Goal: Task Accomplishment & Management: Complete application form

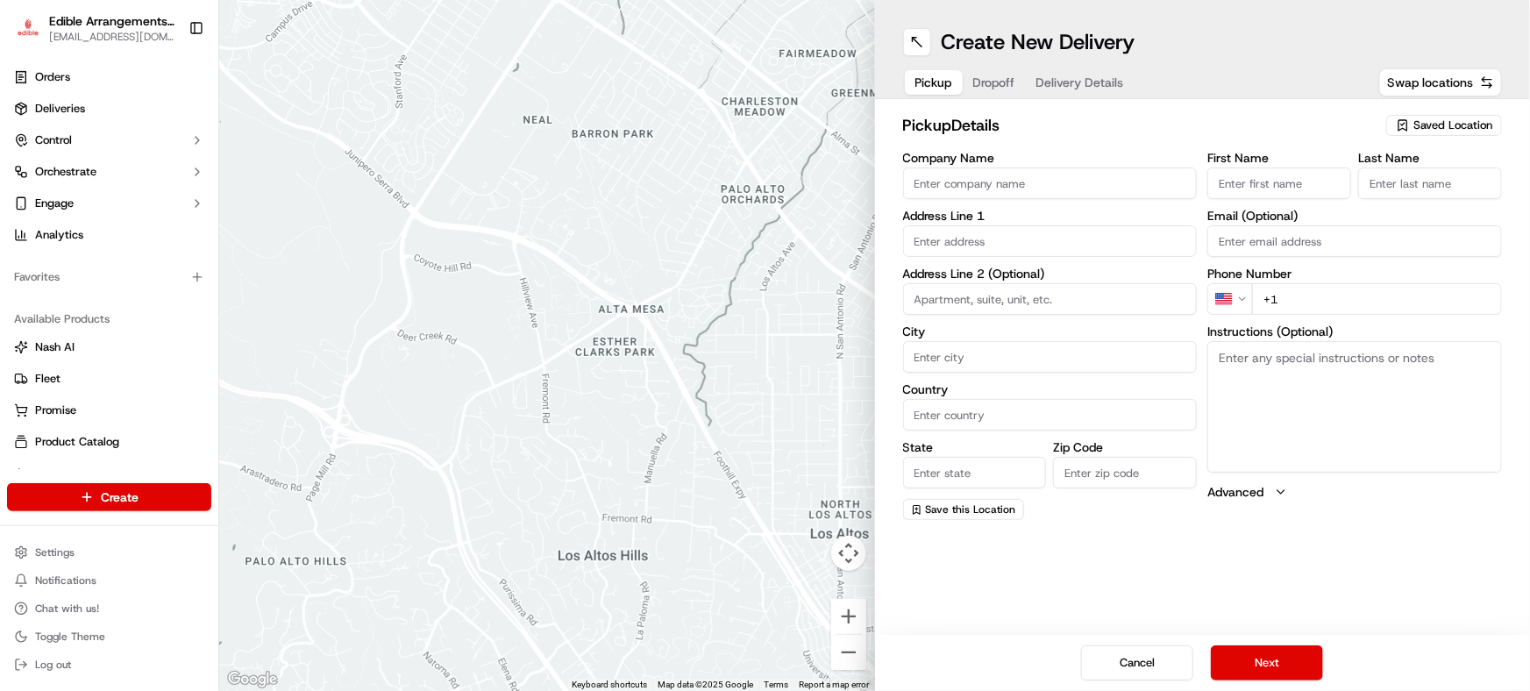
click at [1269, 182] on input "First Name" at bounding box center [1279, 183] width 144 height 32
drag, startPoint x: 1263, startPoint y: 183, endPoint x: 1326, endPoint y: 193, distance: 63.9
click at [1326, 193] on input "[PERSON_NAME]" at bounding box center [1279, 183] width 144 height 32
type input "[PERSON_NAME]"
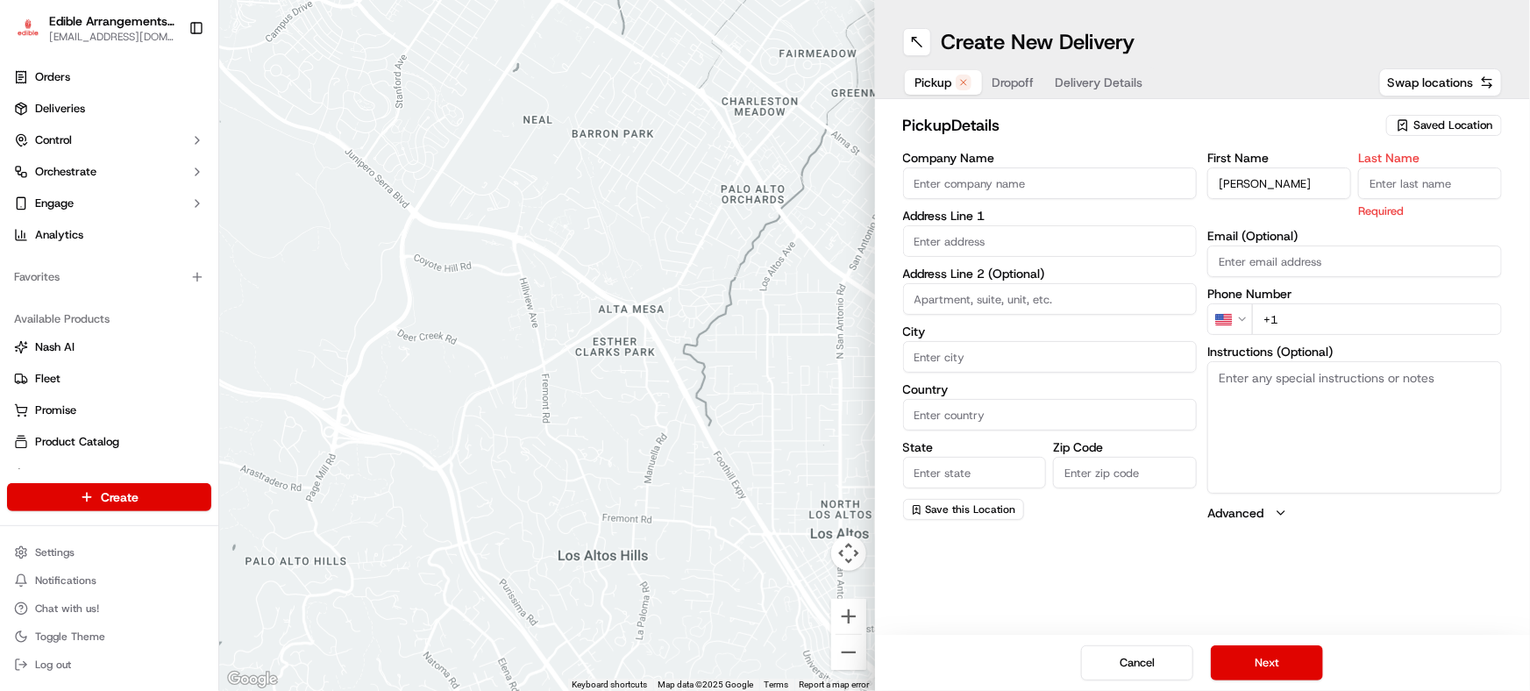
click at [1422, 176] on input "Last Name" at bounding box center [1430, 183] width 144 height 32
paste input "[PERSON_NAME]"
type input "[PERSON_NAME]"
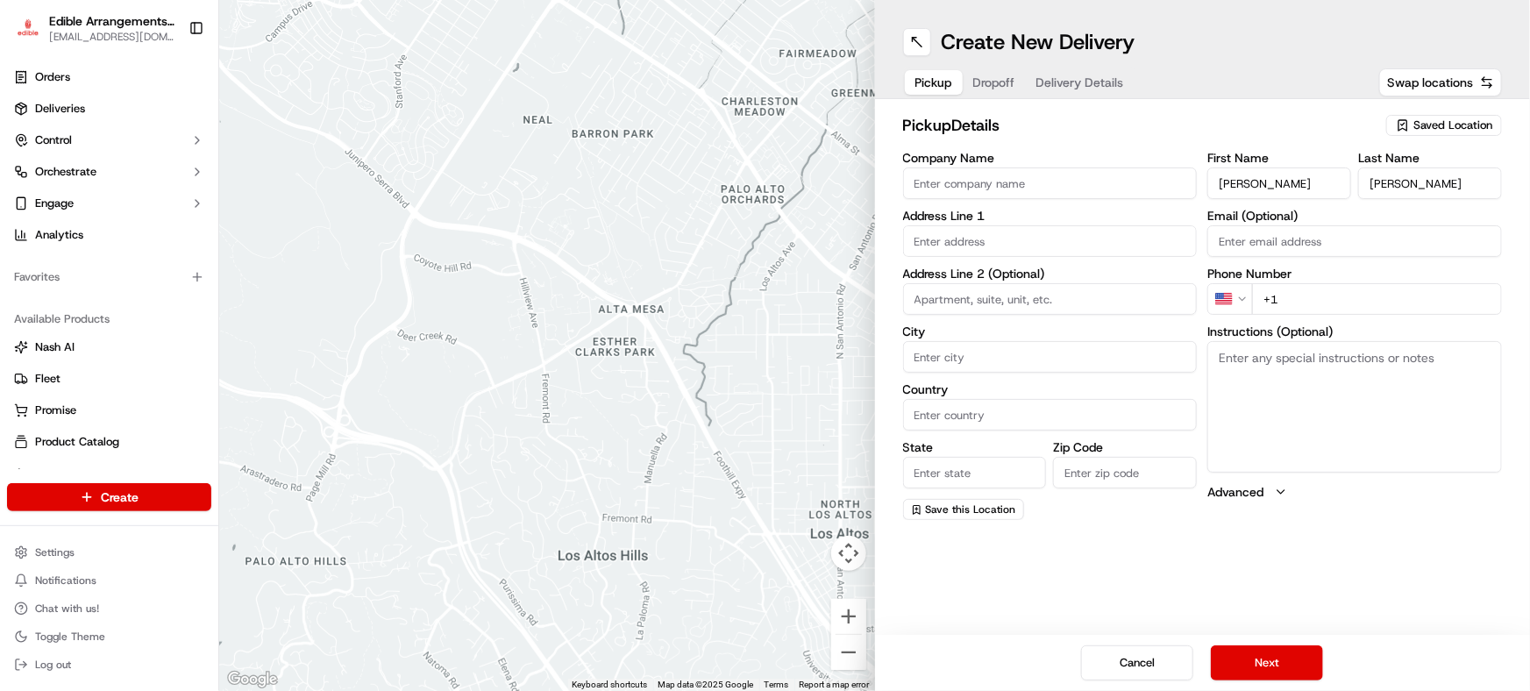
click at [1382, 249] on input "Email (Optional)" at bounding box center [1354, 241] width 295 height 32
click at [1053, 243] on input "text" at bounding box center [1050, 241] width 295 height 32
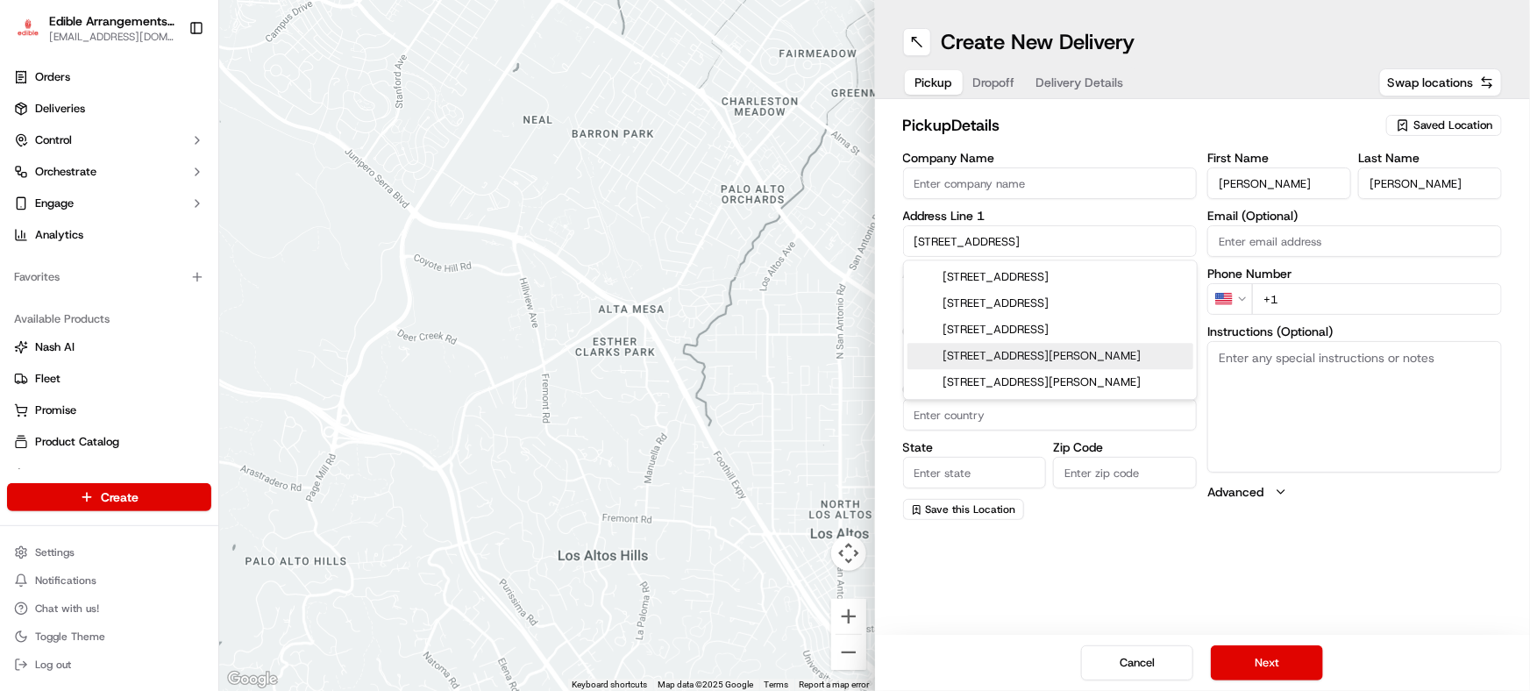
click at [1003, 358] on div "[STREET_ADDRESS][PERSON_NAME]" at bounding box center [1051, 356] width 286 height 26
type input "[STREET_ADDRESS][PERSON_NAME]"
type input "[PERSON_NAME]"
type input "United States"
type input "GA"
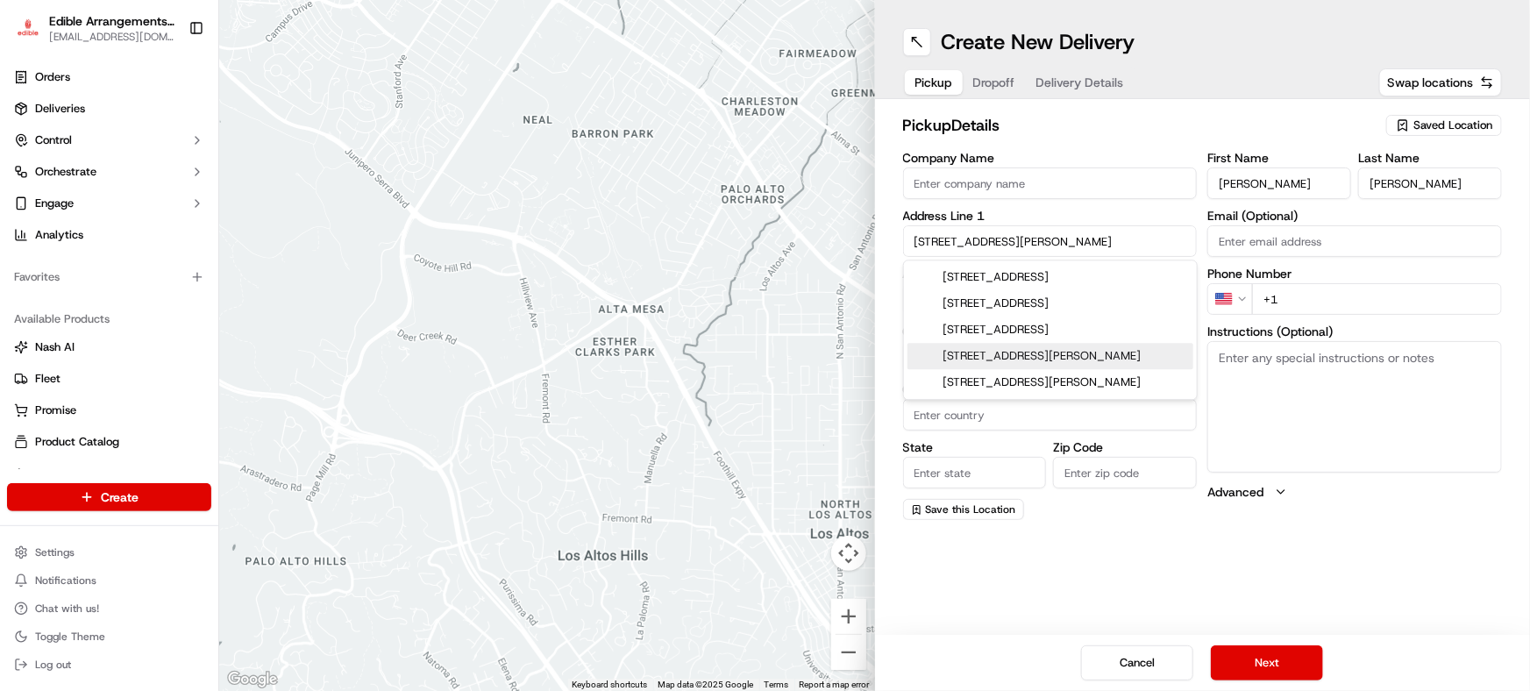
type input "31326"
type input "508 Lakeview Drive"
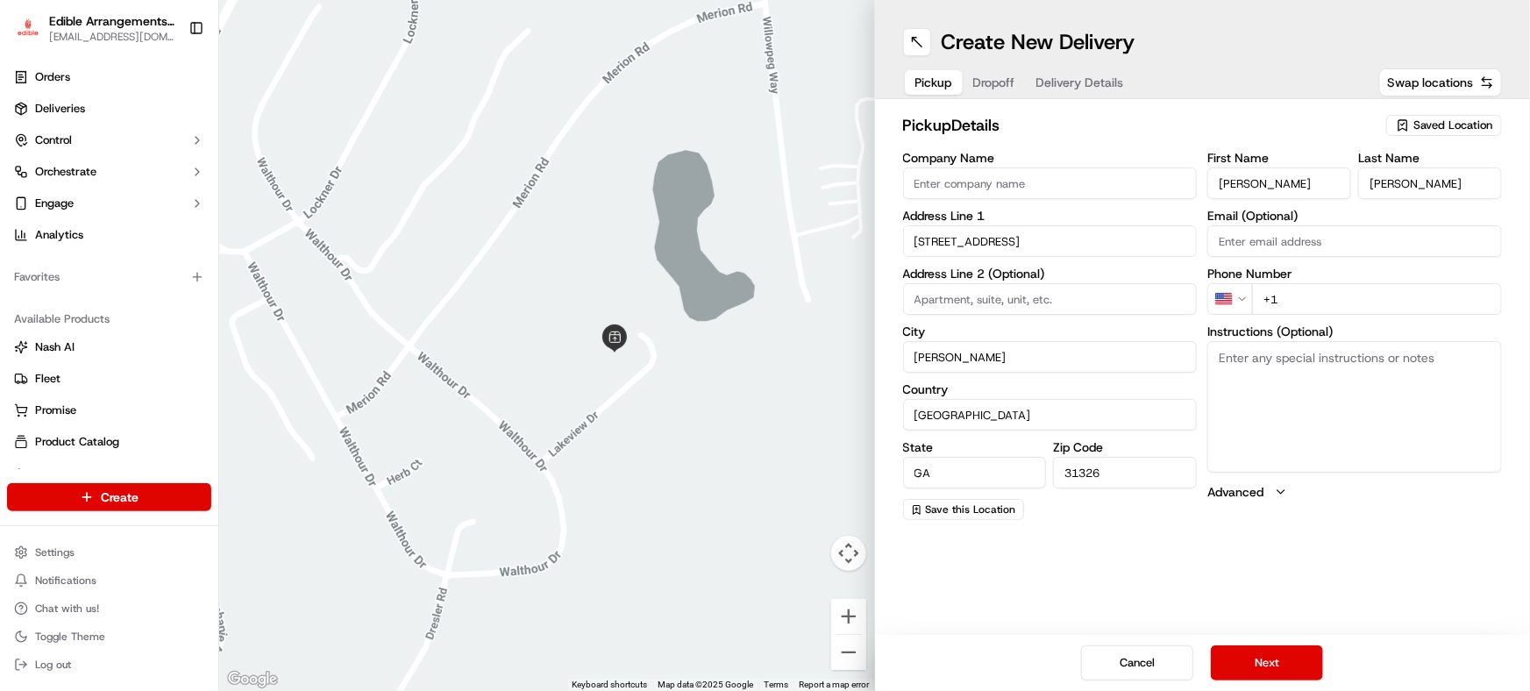
drag, startPoint x: 446, startPoint y: 429, endPoint x: 588, endPoint y: 394, distance: 145.5
click at [590, 391] on div at bounding box center [547, 345] width 656 height 691
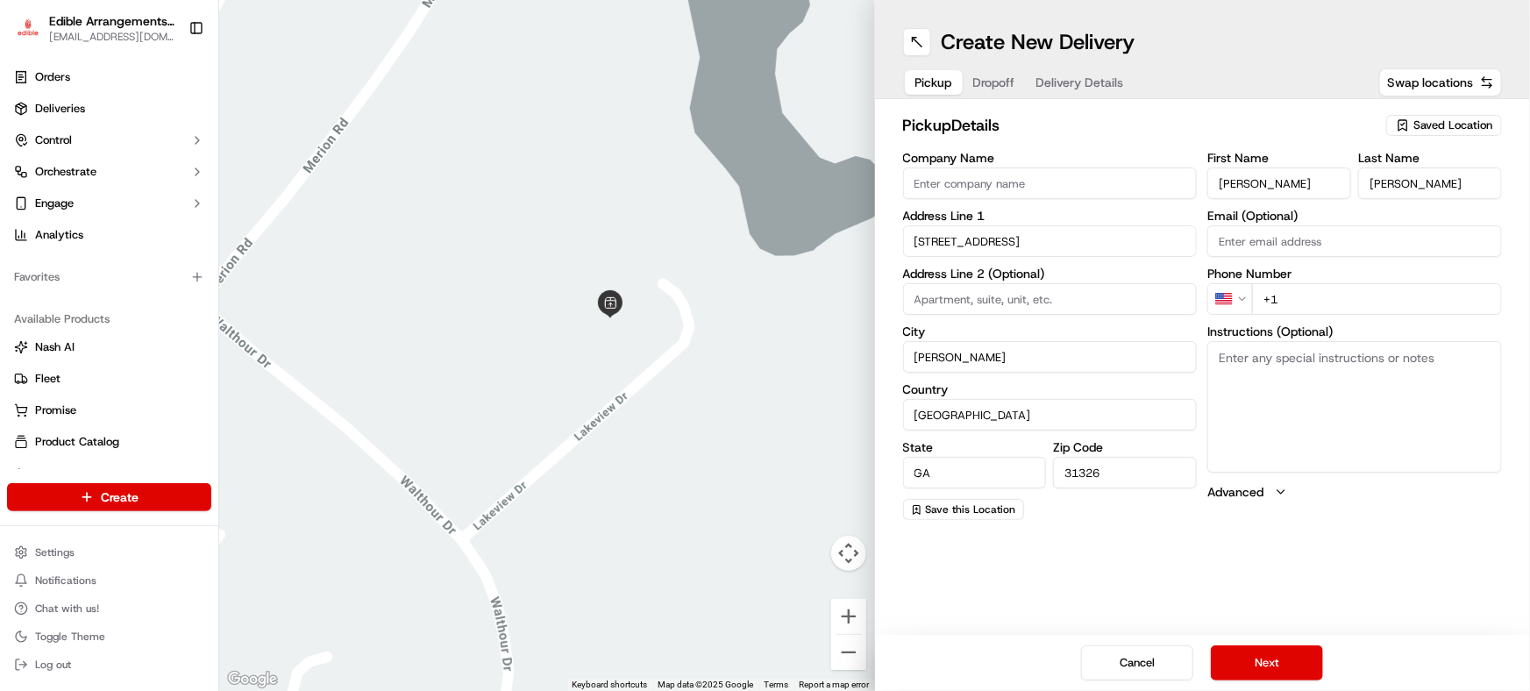
drag, startPoint x: 598, startPoint y: 399, endPoint x: 544, endPoint y: 404, distance: 54.6
click at [544, 403] on div at bounding box center [547, 345] width 656 height 691
click at [1321, 301] on input "+1" at bounding box center [1377, 299] width 250 height 32
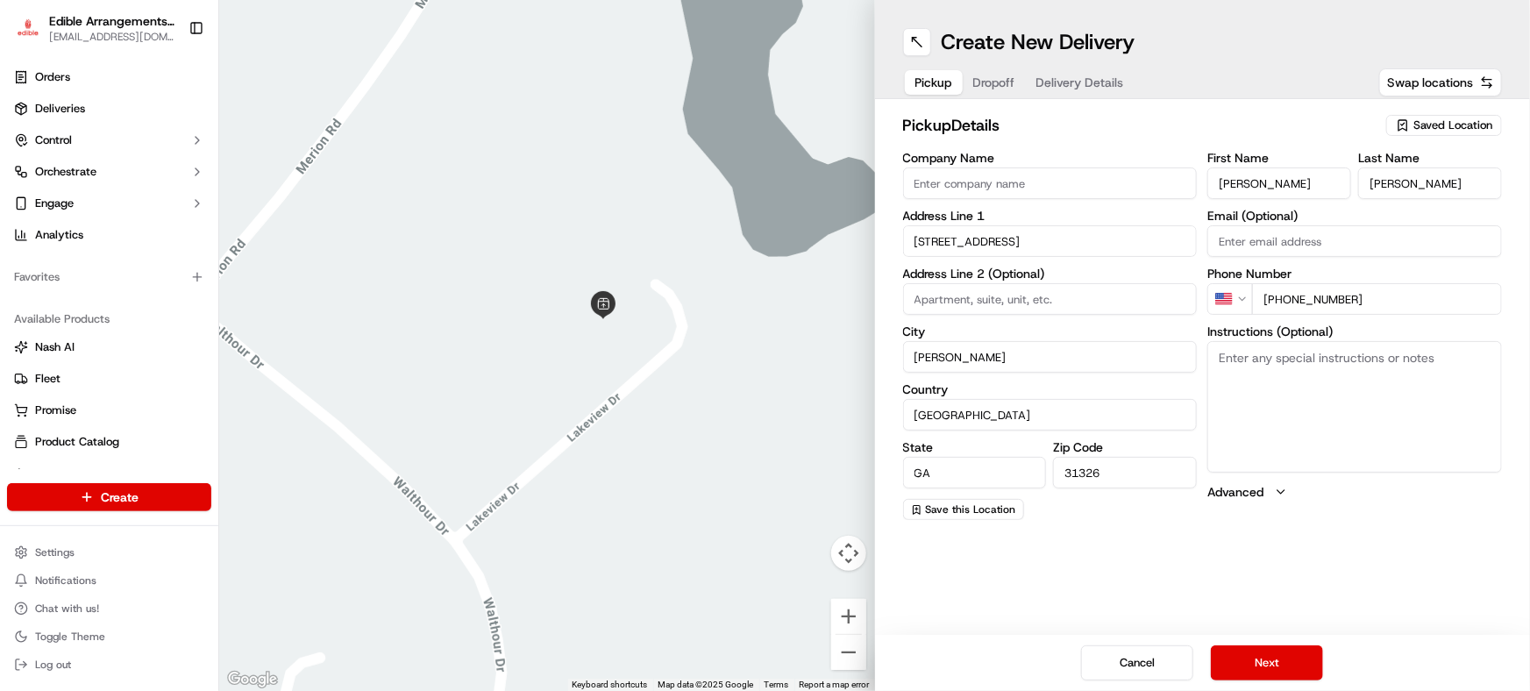
type input "+1 912 655 7628"
